Goal: Information Seeking & Learning: Check status

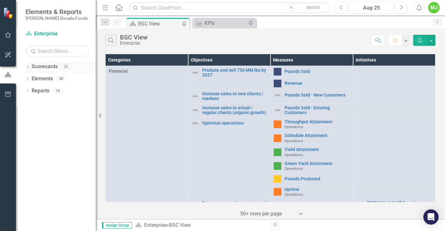
click at [28, 66] on icon "Dropdown" at bounding box center [28, 68] width 4 height 4
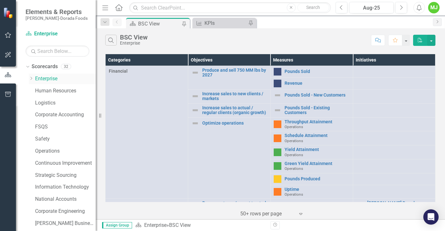
click at [32, 78] on icon "Dropdown" at bounding box center [31, 79] width 5 height 4
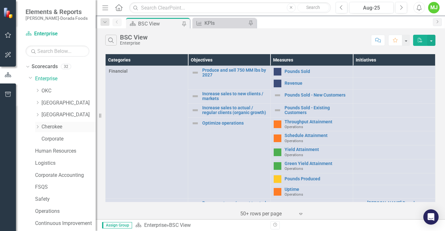
click at [49, 125] on link "Cherokee" at bounding box center [68, 127] width 54 height 7
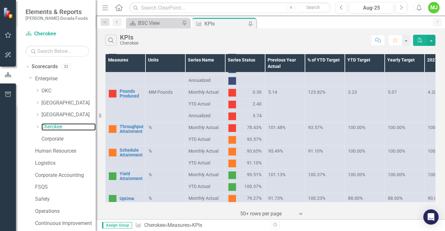
scroll to position [64, 0]
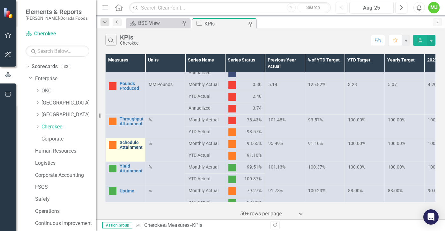
click at [124, 142] on link "Schedule Attainment" at bounding box center [131, 145] width 23 height 10
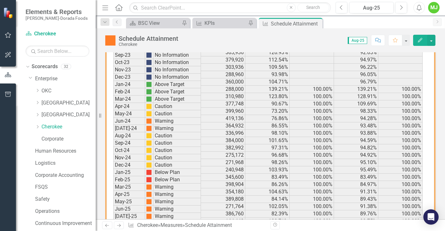
scroll to position [468, 0]
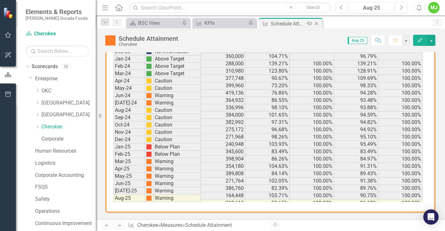
click at [318, 23] on icon "Close" at bounding box center [316, 23] width 6 height 5
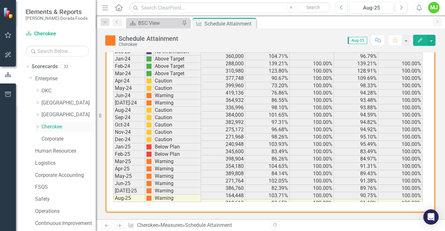
click at [51, 126] on link "Cherokee" at bounding box center [68, 127] width 54 height 7
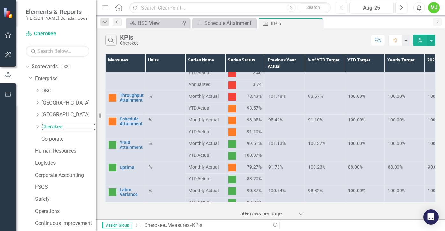
scroll to position [96, 0]
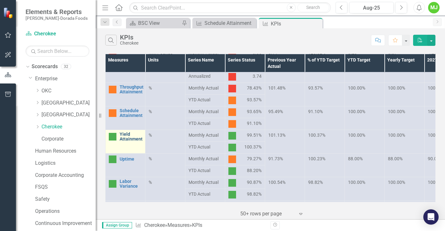
click at [128, 137] on link "Yield Attainment" at bounding box center [131, 137] width 23 height 10
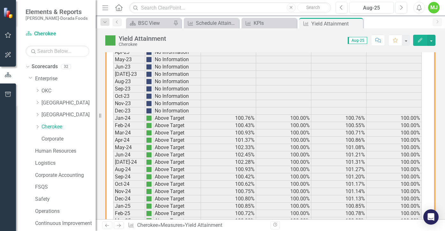
scroll to position [474, 0]
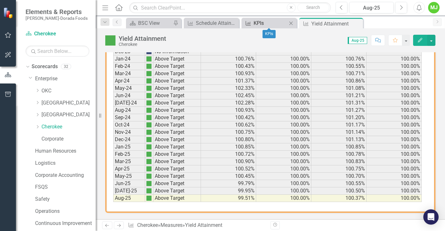
click at [267, 19] on div "KPIs" at bounding box center [271, 23] width 34 height 8
